Goal: Task Accomplishment & Management: Complete application form

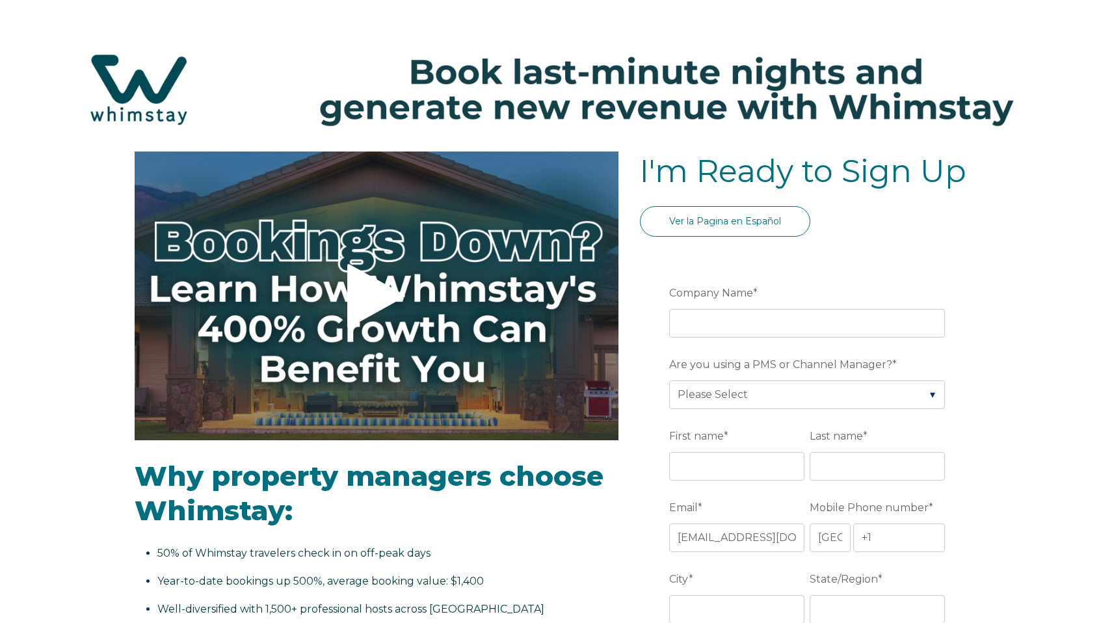
select select "US"
select select "Standard"
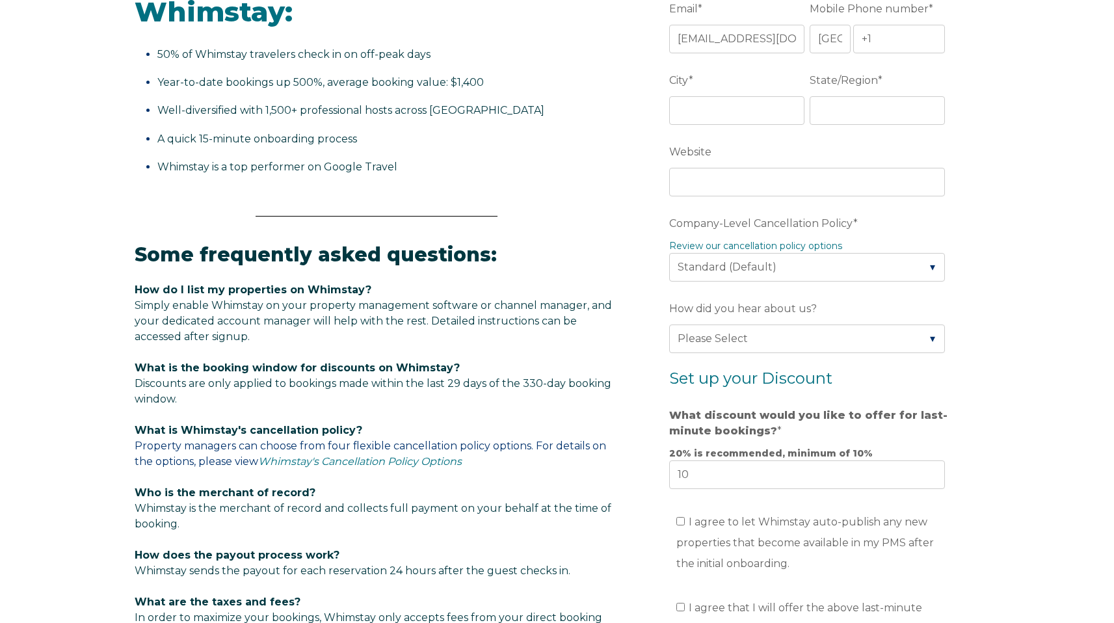
scroll to position [500, 0]
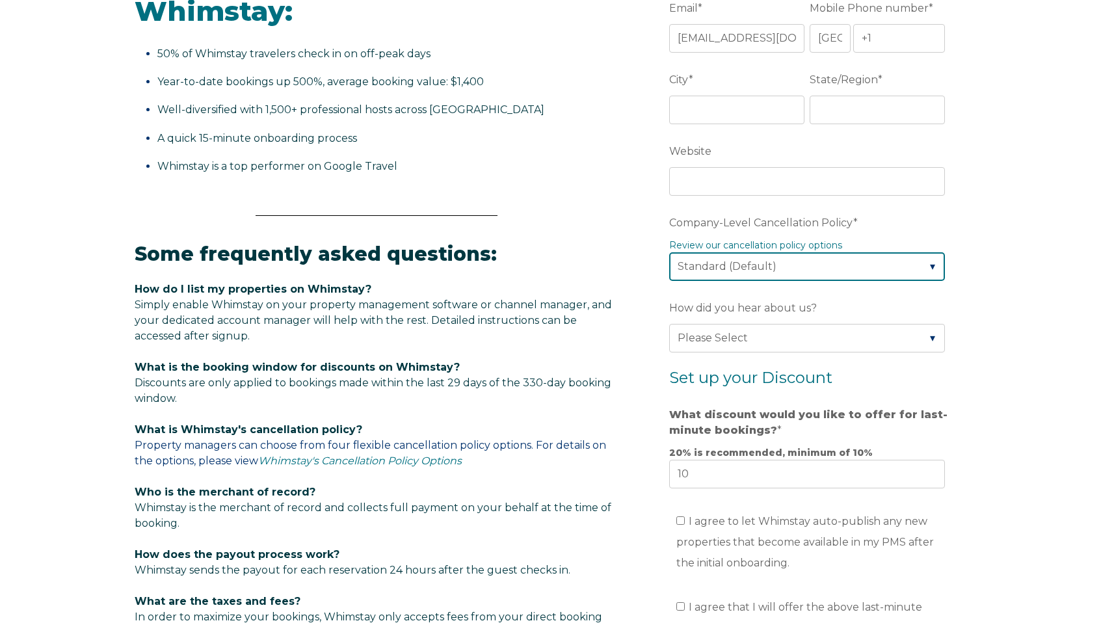
click at [740, 268] on select "Please Select Partial Standard (Default) Moderate Strict" at bounding box center [807, 266] width 276 height 29
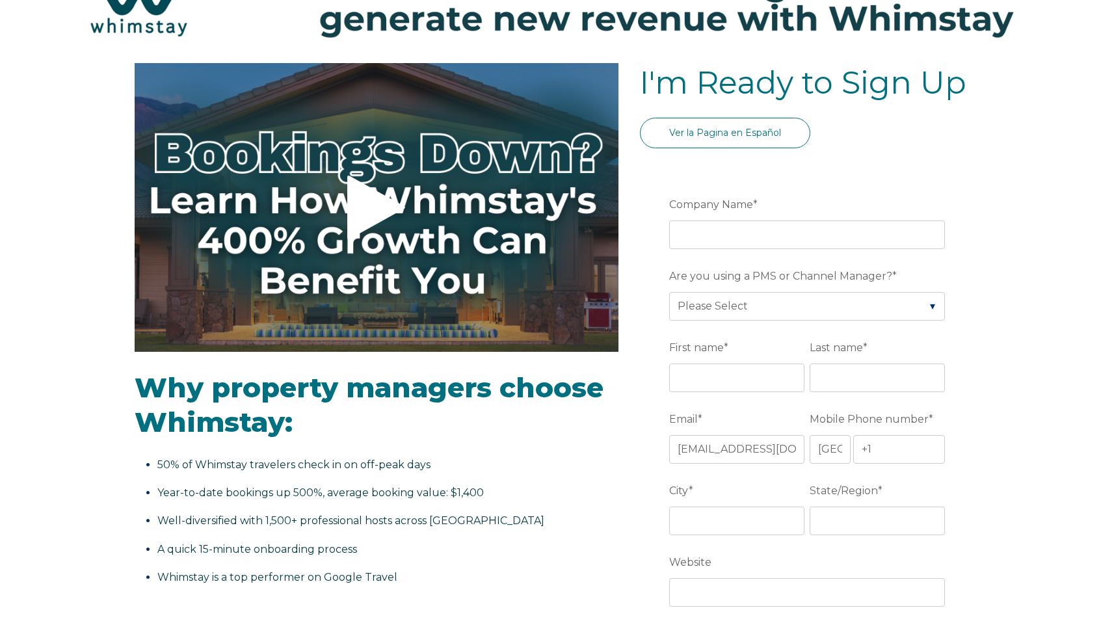
scroll to position [90, 0]
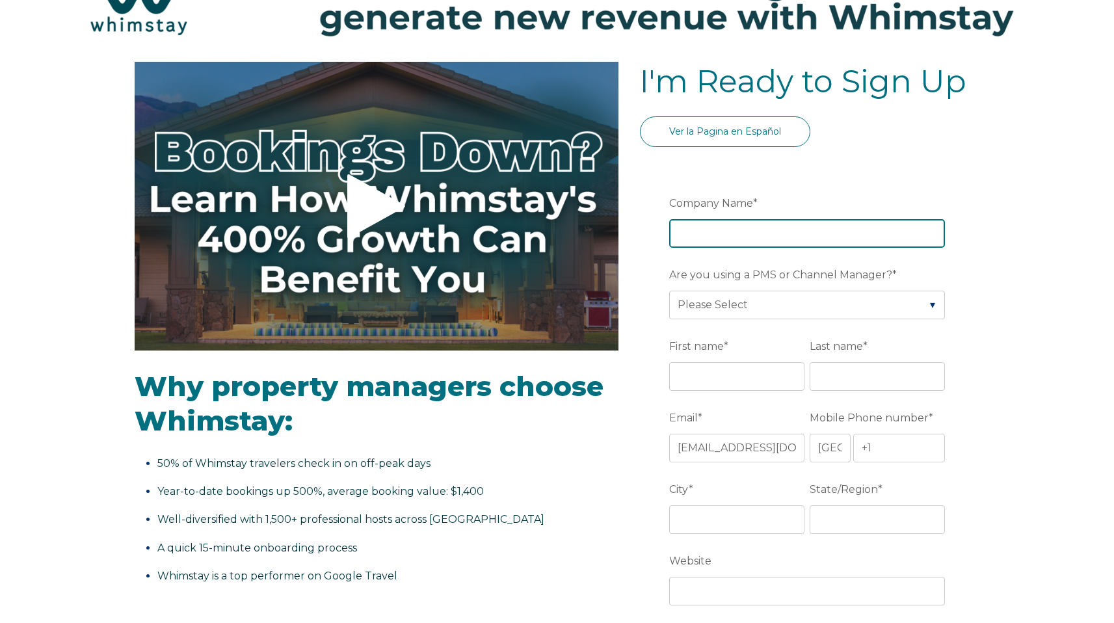
click at [708, 239] on input "Company Name *" at bounding box center [807, 233] width 276 height 29
type input "Mawa Properties"
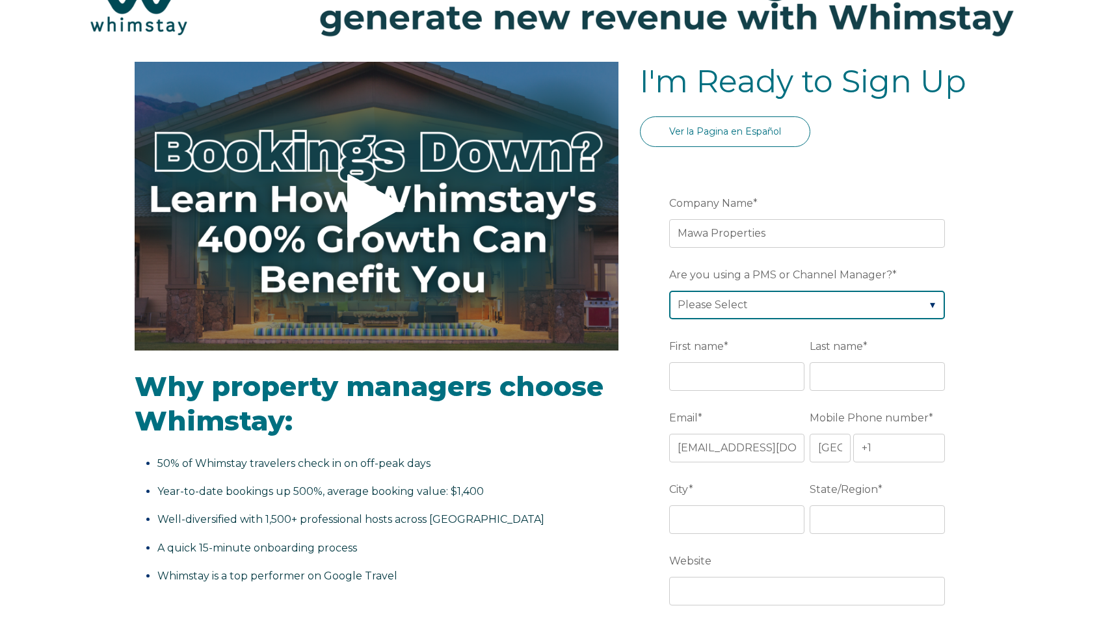
click at [798, 301] on select "Please Select Barefoot BookingPal Boost Brightside CiiRUS Escapia Guesty Hostaw…" at bounding box center [807, 305] width 276 height 29
select select "Lodgify"
click at [669, 291] on select "Please Select Barefoot BookingPal Boost Brightside CiiRUS Escapia Guesty Hostaw…" at bounding box center [807, 305] width 276 height 29
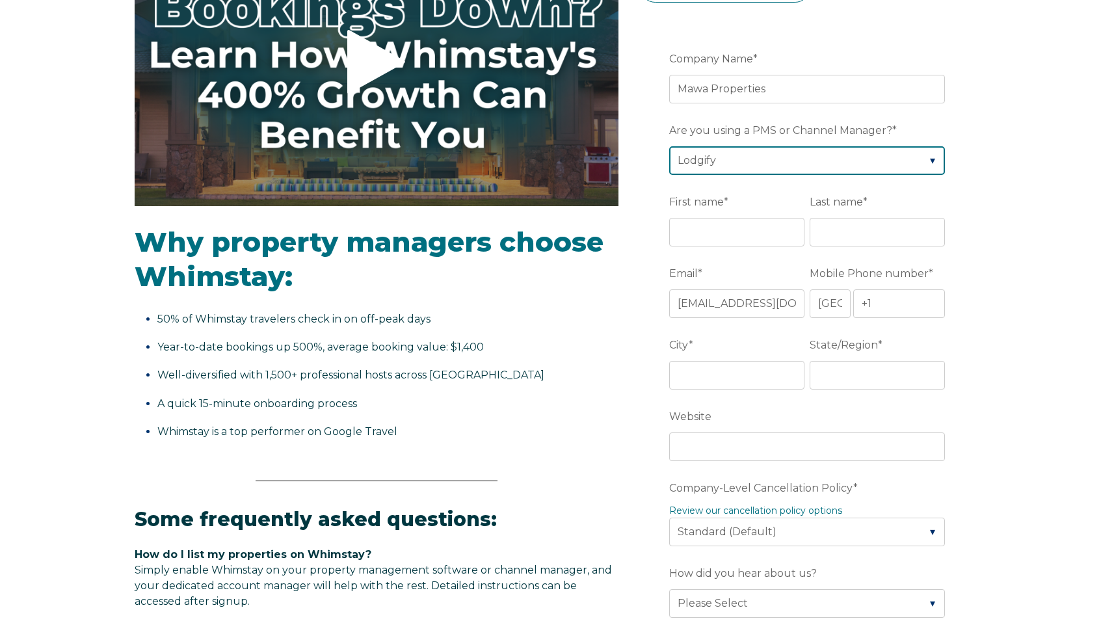
scroll to position [241, 0]
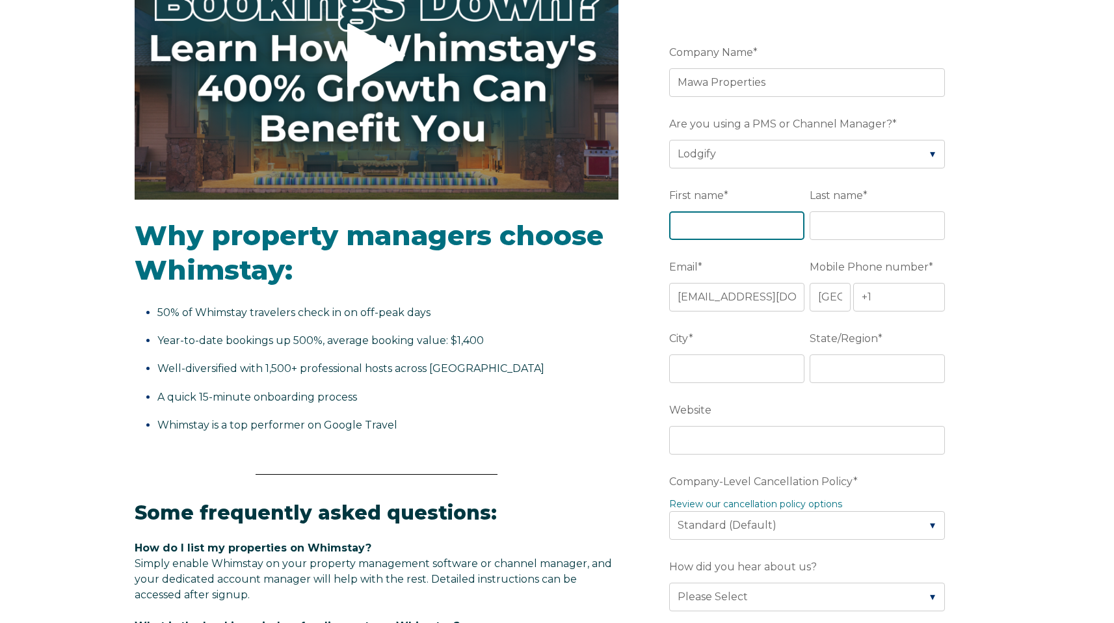
click at [743, 234] on input "First name *" at bounding box center [736, 225] width 135 height 29
type input "[PERSON_NAME]"
type input "Thotti"
click at [881, 302] on input "+1" at bounding box center [899, 297] width 92 height 29
type input "[PHONE_NUMBER]"
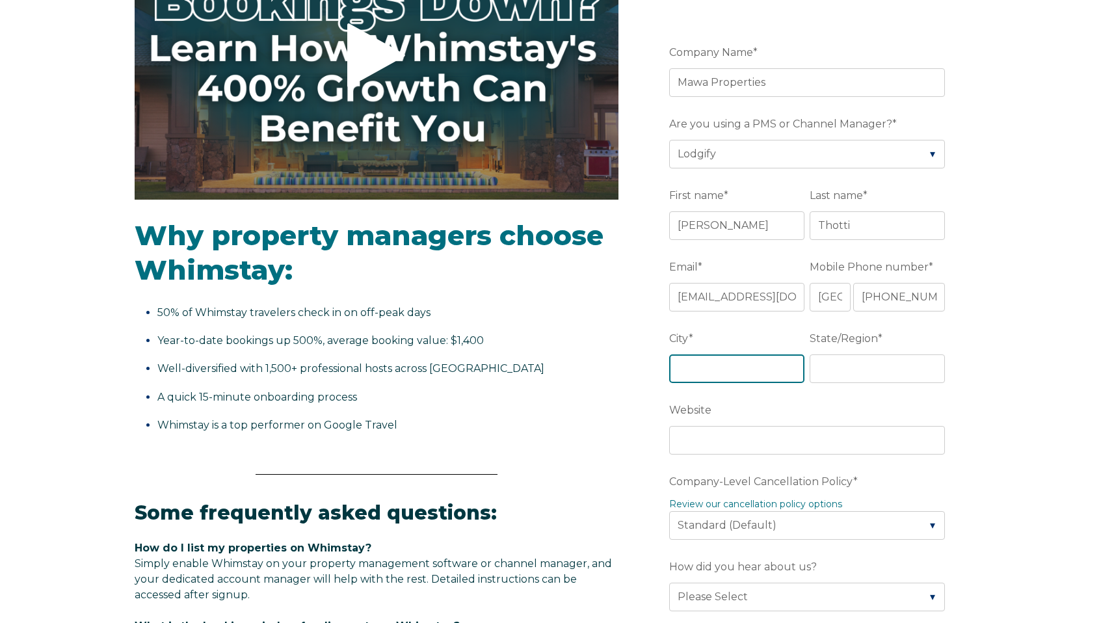
drag, startPoint x: 743, startPoint y: 367, endPoint x: 753, endPoint y: 368, distance: 9.8
click at [750, 368] on input "City *" at bounding box center [736, 369] width 135 height 29
type input "[GEOGRAPHIC_DATA]"
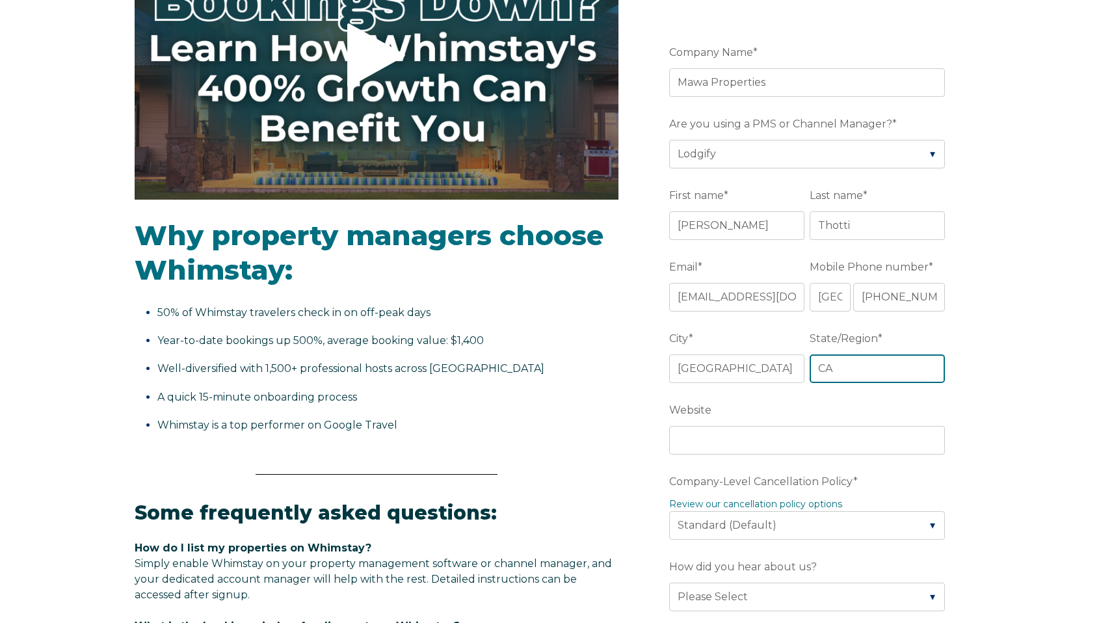
type input "CA"
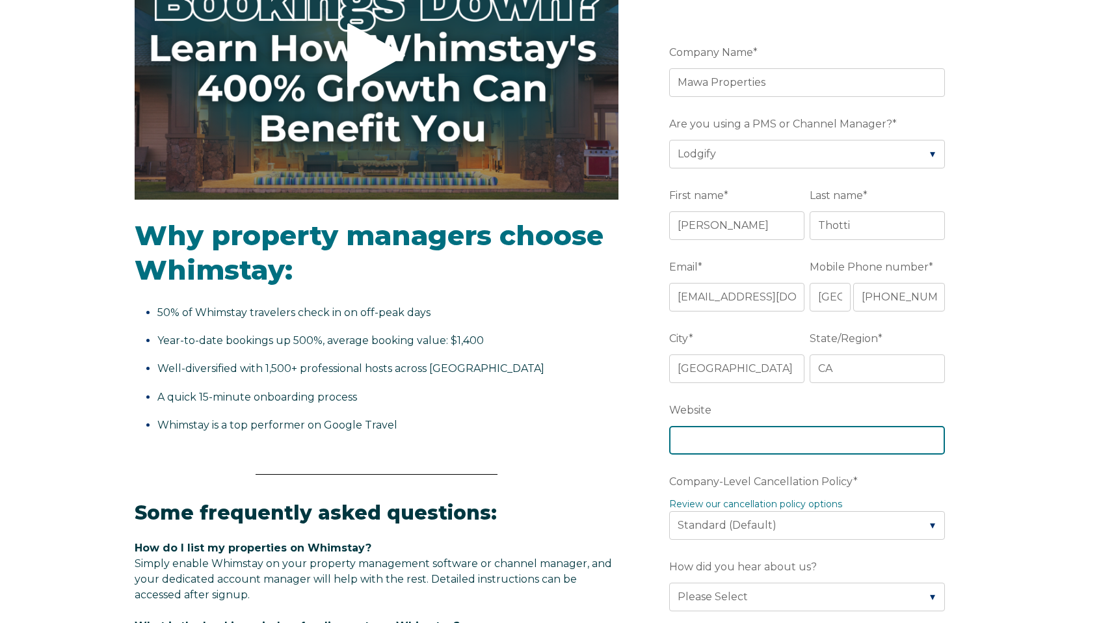
drag, startPoint x: 733, startPoint y: 431, endPoint x: 833, endPoint y: 390, distance: 108.2
click at [736, 430] on input "Website" at bounding box center [807, 440] width 276 height 29
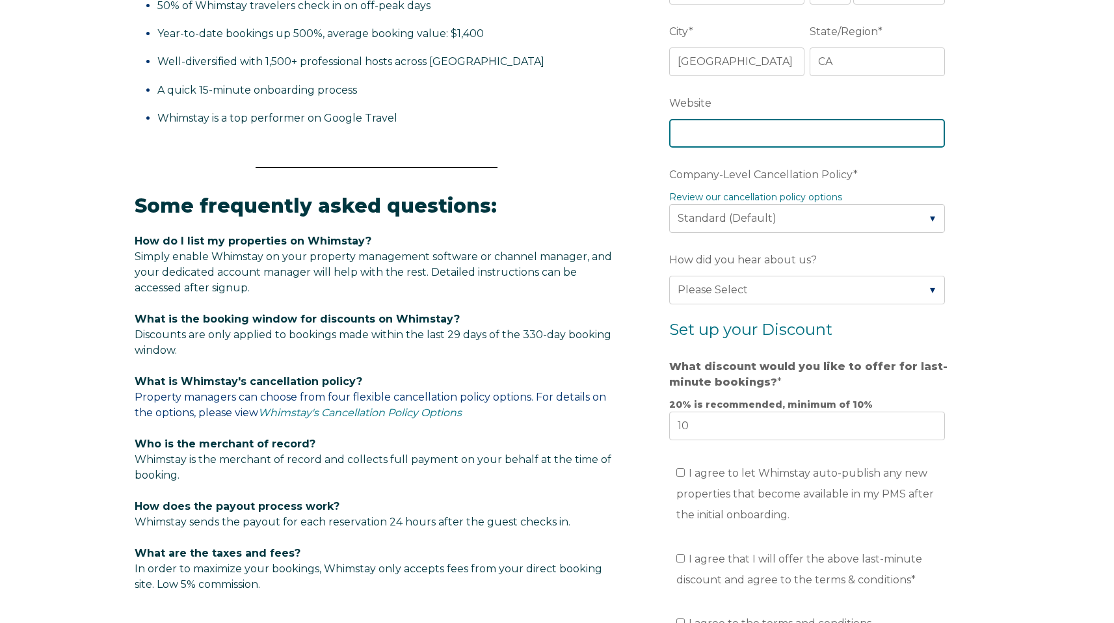
scroll to position [552, 0]
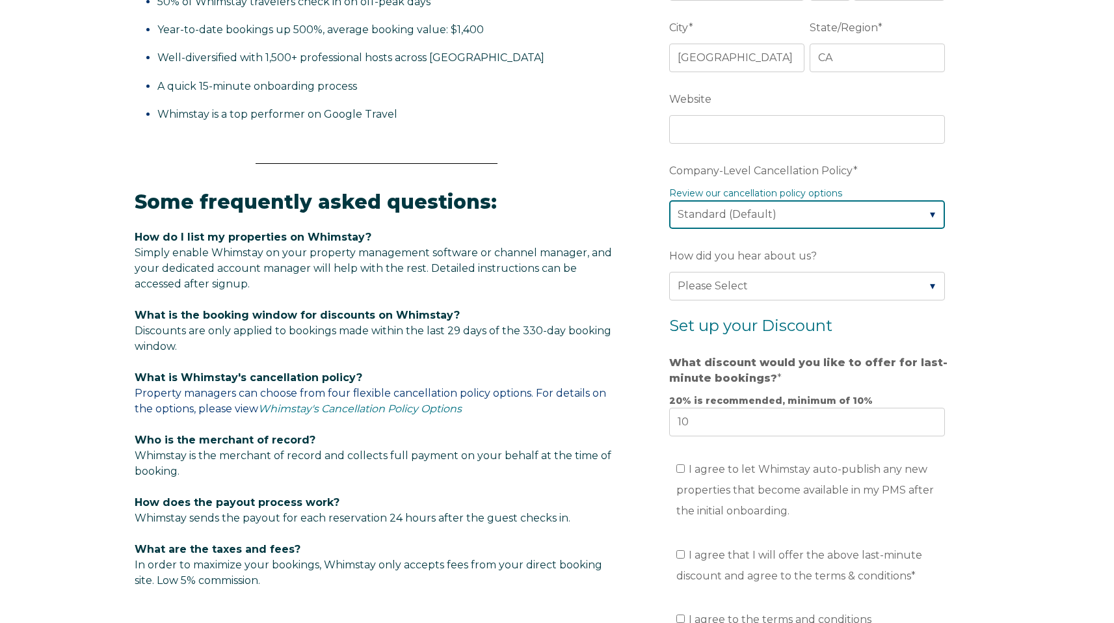
click at [766, 217] on select "Please Select Partial Standard (Default) Moderate Strict" at bounding box center [807, 214] width 276 height 29
select select "Moderate"
click at [669, 200] on select "Please Select Partial Standard (Default) Moderate Strict" at bounding box center [807, 214] width 276 height 29
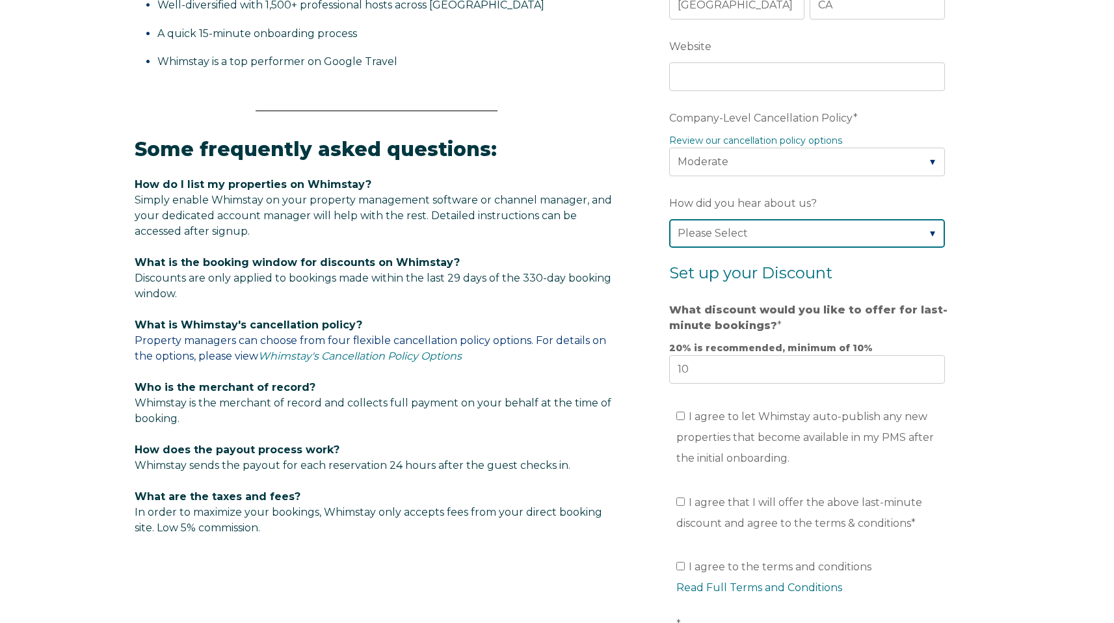
click at [803, 235] on select "Please Select Found Whimstay through a Google search Spoke to a Whimstay salesp…" at bounding box center [807, 233] width 276 height 29
select select "Other"
click at [669, 219] on select "Please Select Found Whimstay through a Google search Spoke to a Whimstay salesp…" at bounding box center [807, 233] width 276 height 29
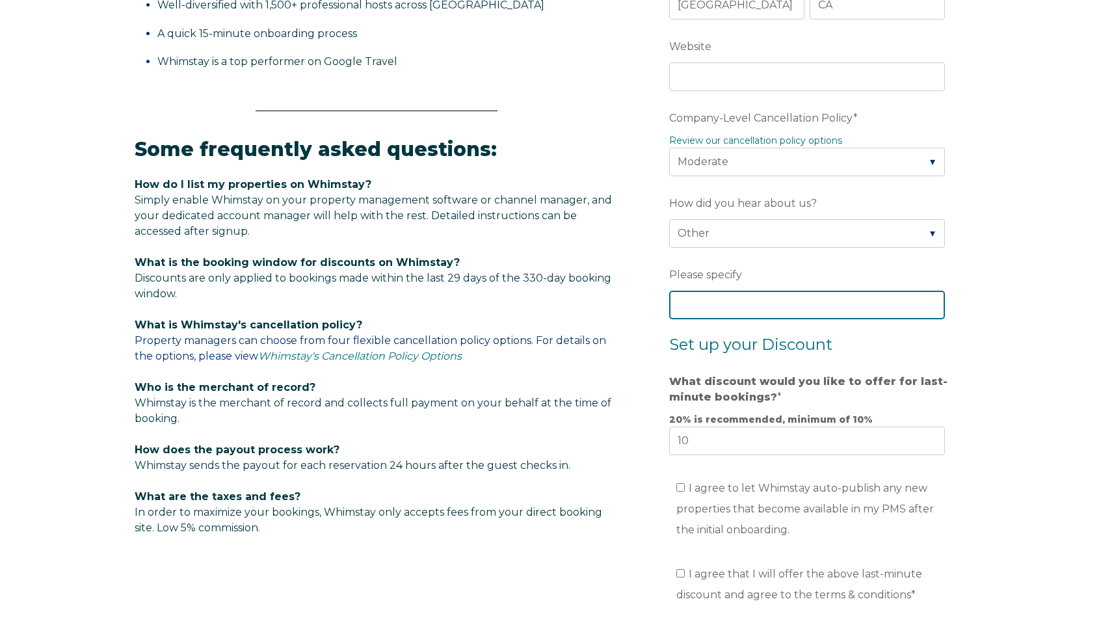
click at [764, 306] on input "Please specify" at bounding box center [807, 305] width 276 height 29
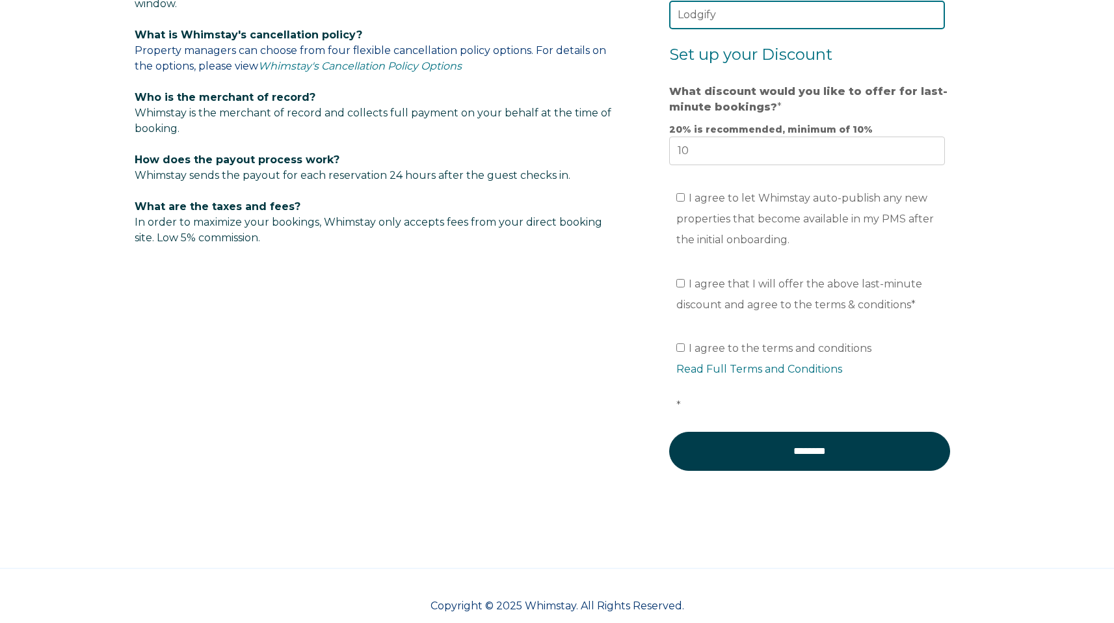
scroll to position [917, 0]
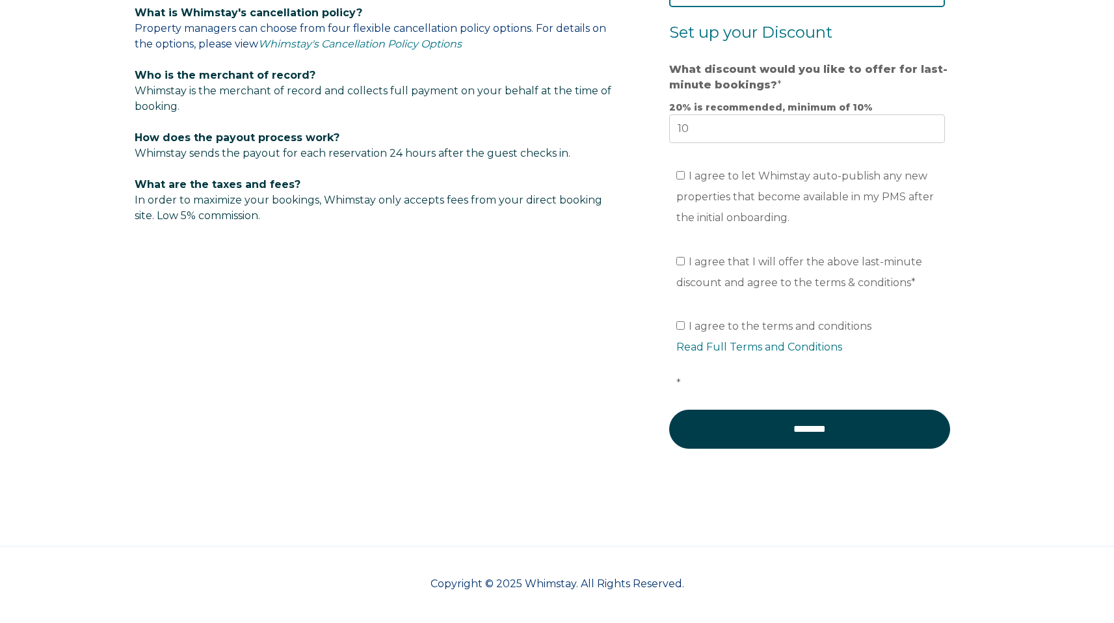
type input "Lodgify"
drag, startPoint x: 675, startPoint y: 174, endPoint x: 680, endPoint y: 187, distance: 13.2
click at [675, 175] on ul "I agree to let Whimstay auto-publish any new properties that become available i…" at bounding box center [807, 197] width 276 height 62
click at [681, 178] on input "I agree to let Whimstay auto-publish any new properties that become available i…" at bounding box center [681, 175] width 8 height 8
checkbox input "true"
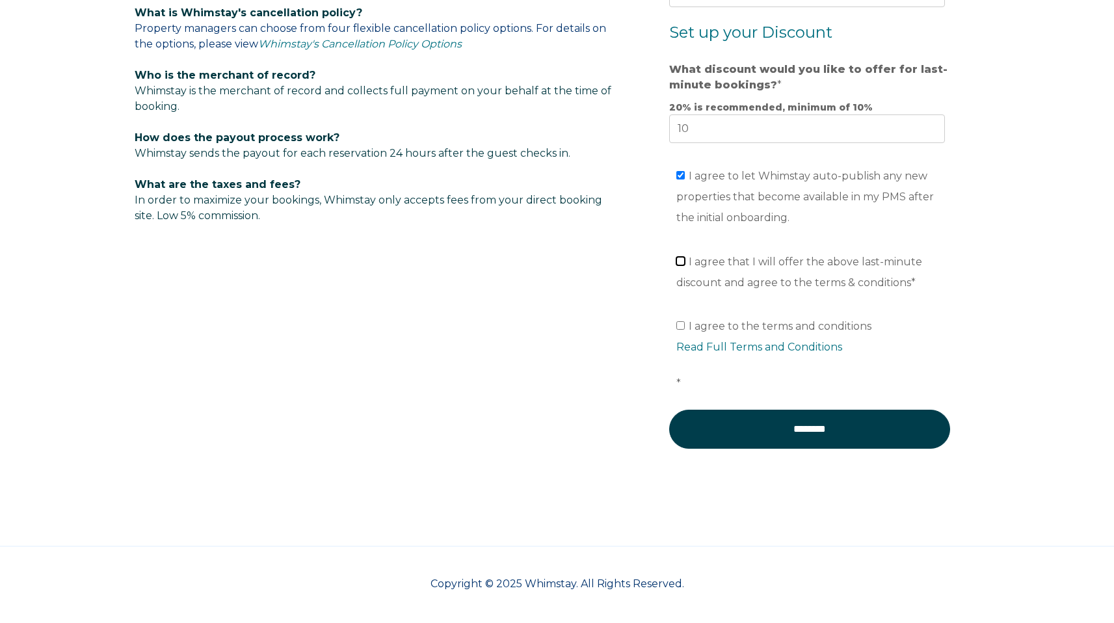
drag, startPoint x: 682, startPoint y: 259, endPoint x: 691, endPoint y: 303, distance: 45.3
click at [684, 263] on input "I agree that I will offer the above last-minute discount and agree to the terms…" at bounding box center [681, 261] width 8 height 8
checkbox input "true"
drag, startPoint x: 684, startPoint y: 328, endPoint x: 812, endPoint y: 283, distance: 136.4
click at [684, 327] on input "I agree to the terms and conditions Read Full Terms and Conditions *" at bounding box center [681, 325] width 8 height 8
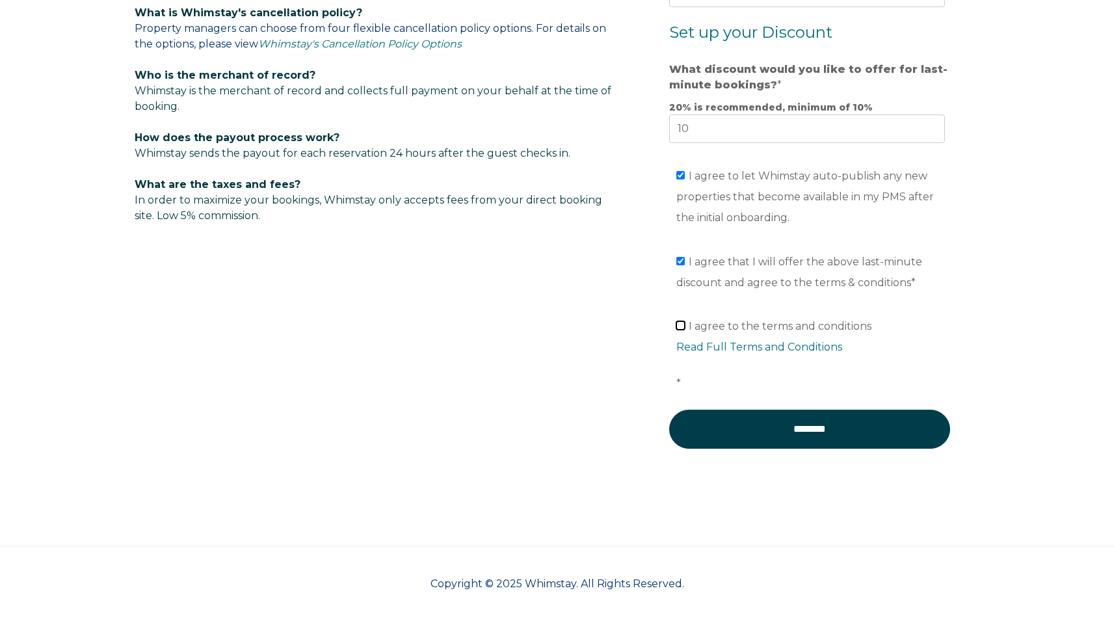
checkbox input "true"
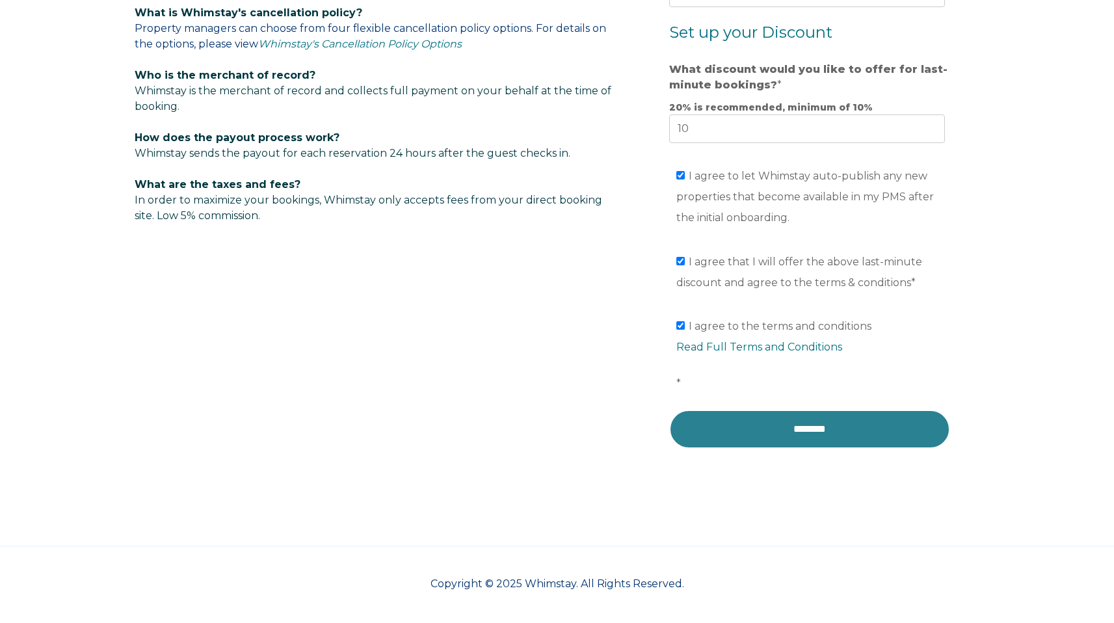
click at [814, 426] on input "********" at bounding box center [809, 429] width 281 height 39
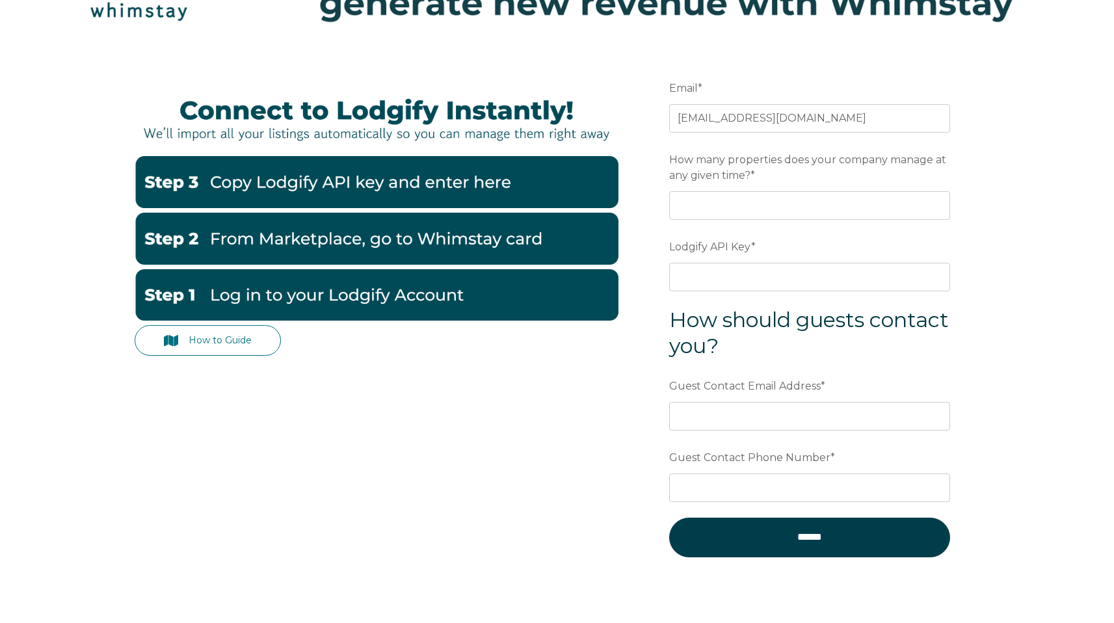
scroll to position [107, 0]
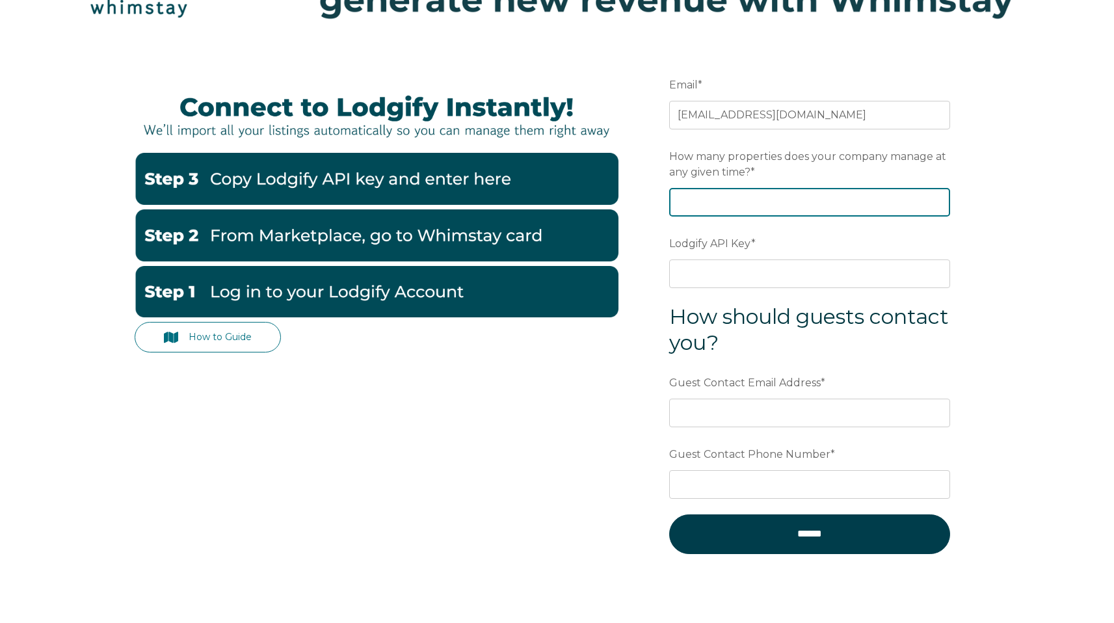
click at [857, 200] on input "How many properties does your company manage at any given time? *" at bounding box center [809, 202] width 281 height 29
type input "5"
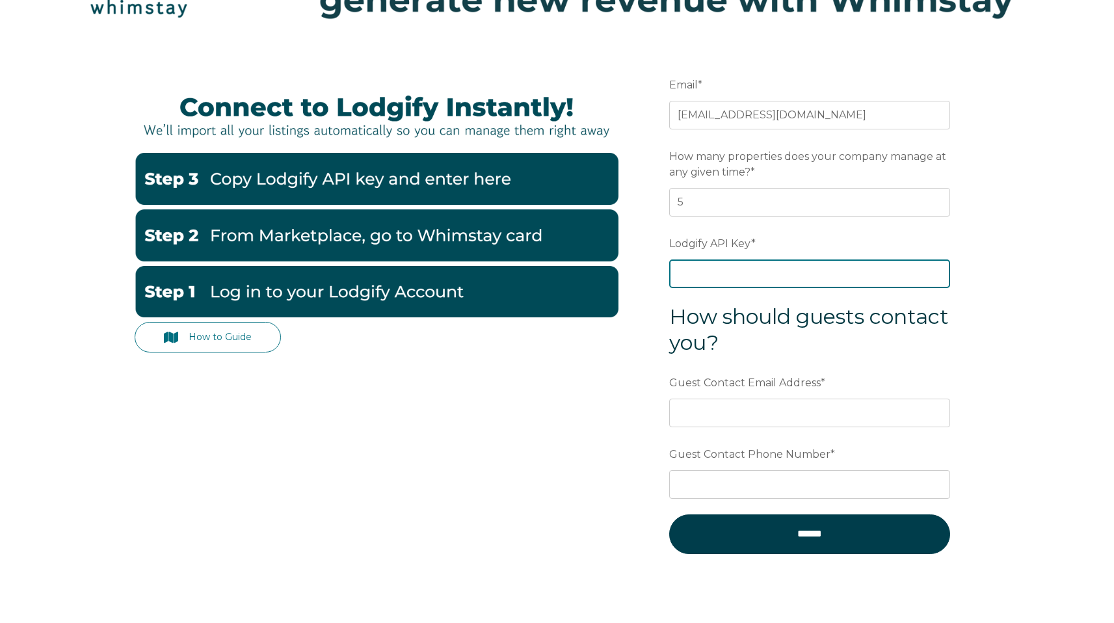
drag, startPoint x: 820, startPoint y: 275, endPoint x: 879, endPoint y: 268, distance: 59.6
click at [820, 275] on input "Lodgify API Key *" at bounding box center [809, 274] width 281 height 29
paste input "m5cEuPystWsM53vRGfNWmtfIwaCMgpev4nLBaKfZtnhumtbAfLHp8xWSmvDv7WI5"
type input "m5cEuPystWsM53vRGfNWmtfIwaCMgpev4nLBaKfZtnhumtbAfLHp8xWSmvDv7WI5"
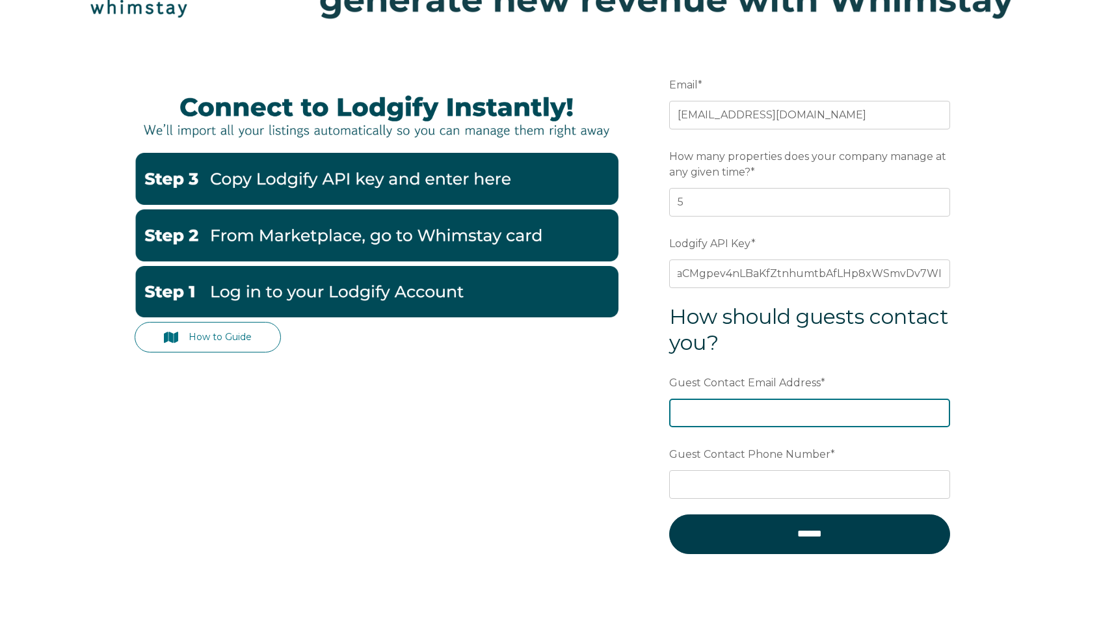
scroll to position [0, 0]
click at [710, 418] on input "Guest Contact Email Address *" at bounding box center [809, 413] width 281 height 29
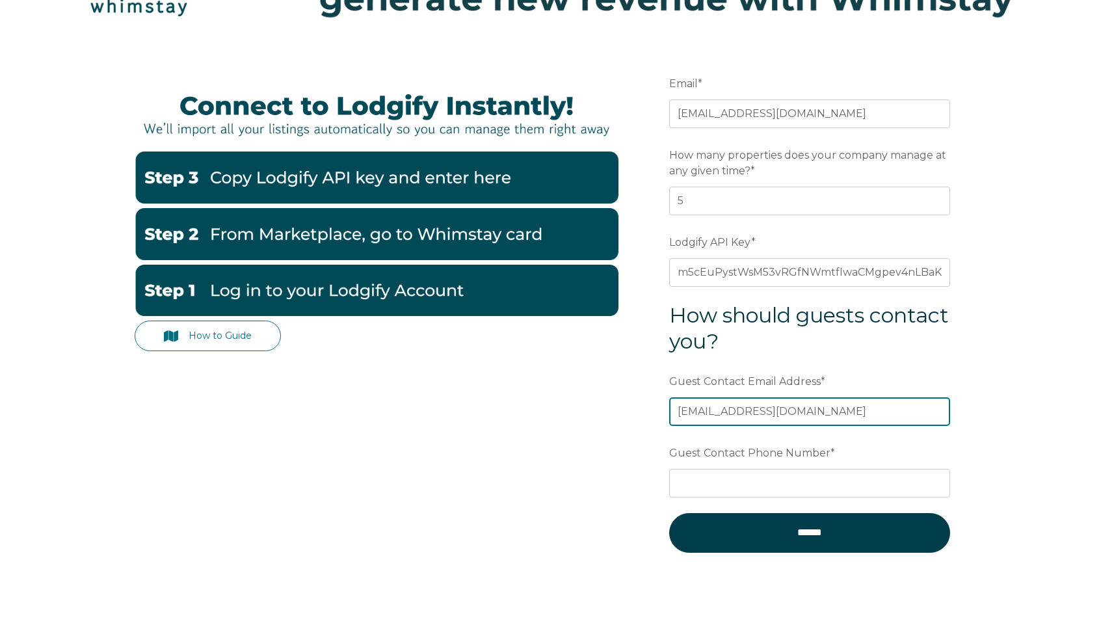
type input "khaleelthotti@gmail.com"
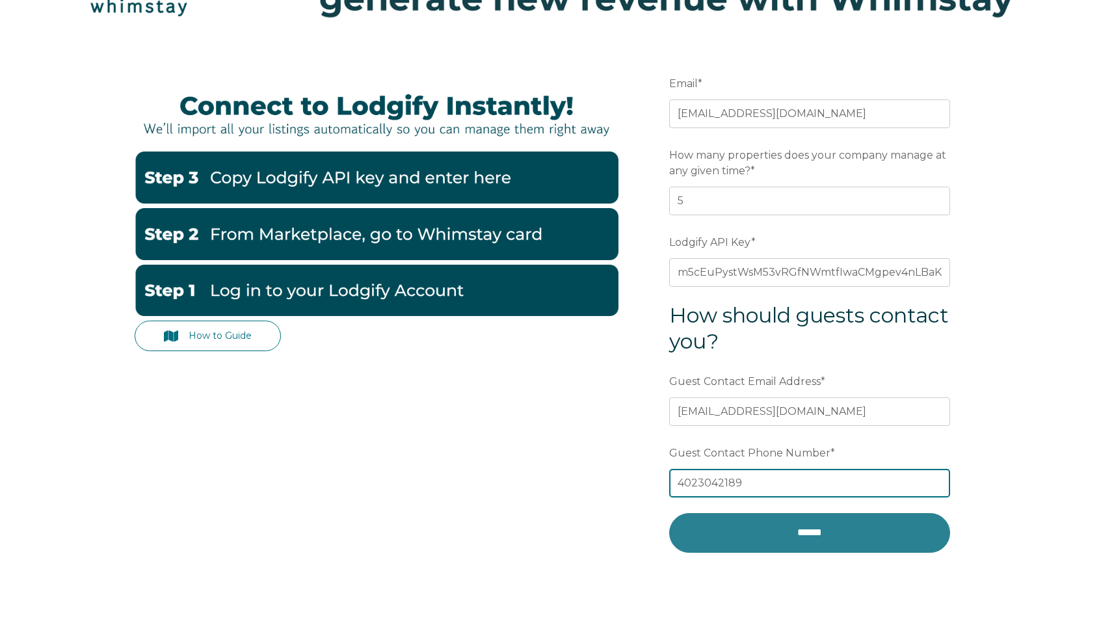
type input "4023042189"
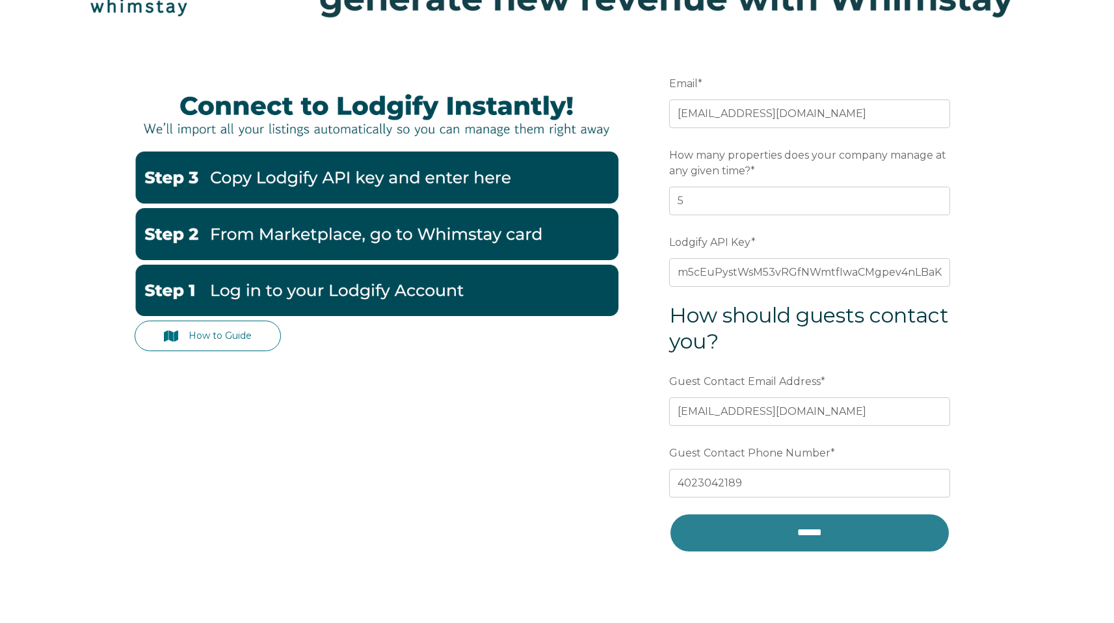
click at [813, 535] on input "******" at bounding box center [809, 532] width 281 height 39
